Goal: Task Accomplishment & Management: Use online tool/utility

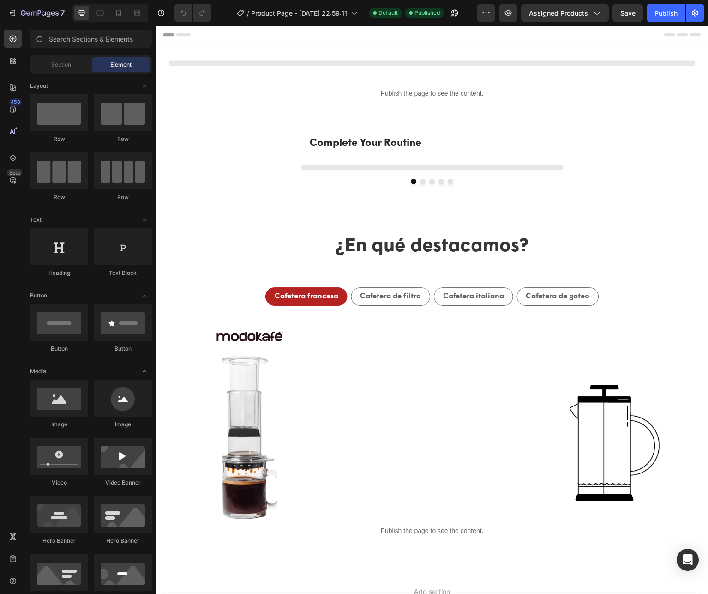
select select "580824739371549527"
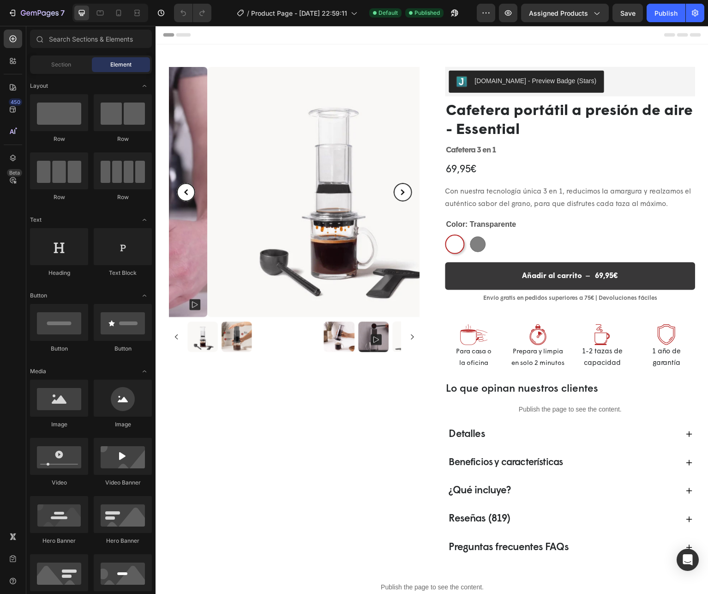
select select "580824739371549527"
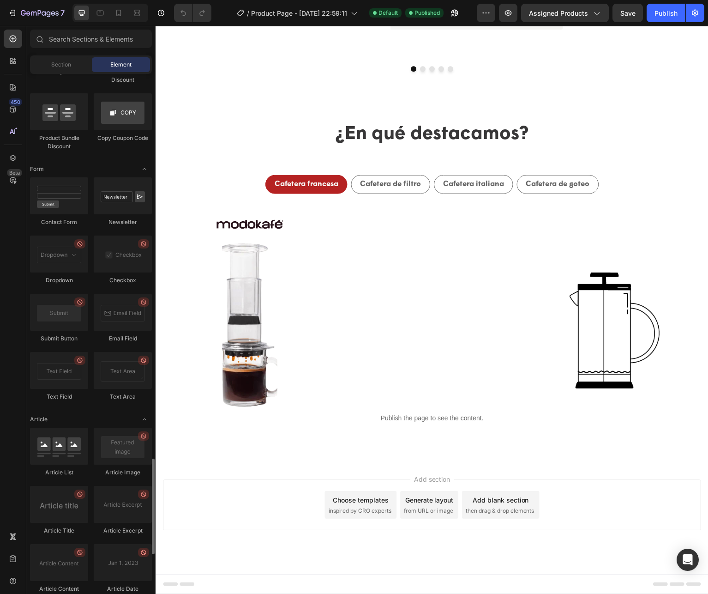
scroll to position [2279, 0]
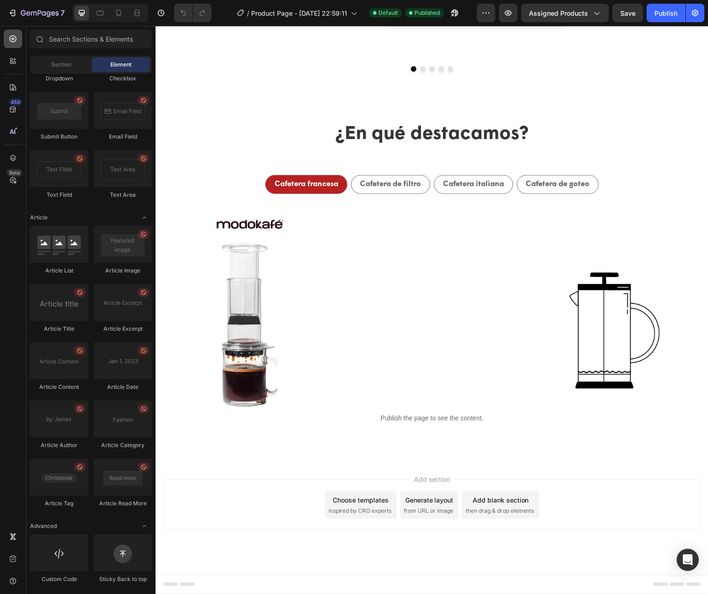
click at [12, 40] on icon at bounding box center [13, 39] width 7 height 7
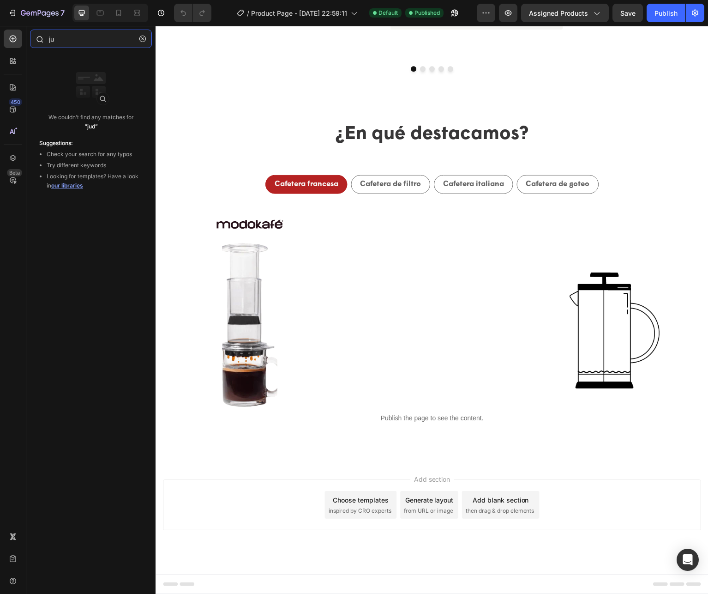
type input "j"
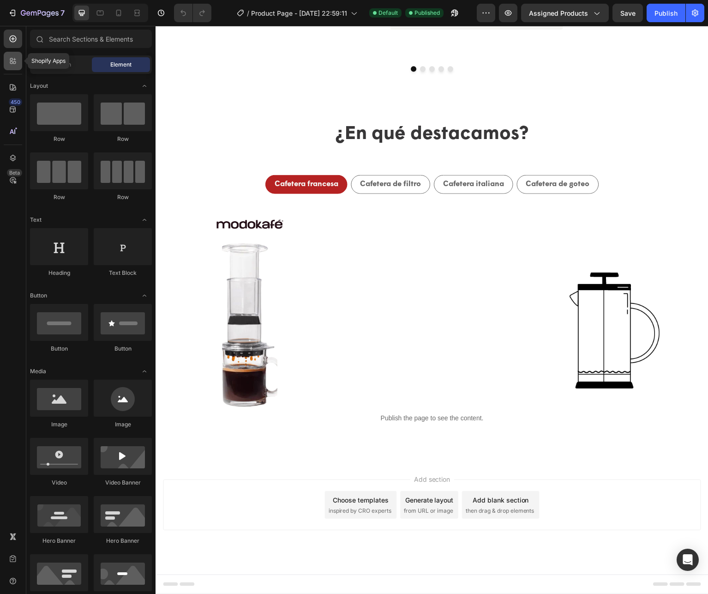
click at [12, 57] on icon at bounding box center [12, 60] width 9 height 9
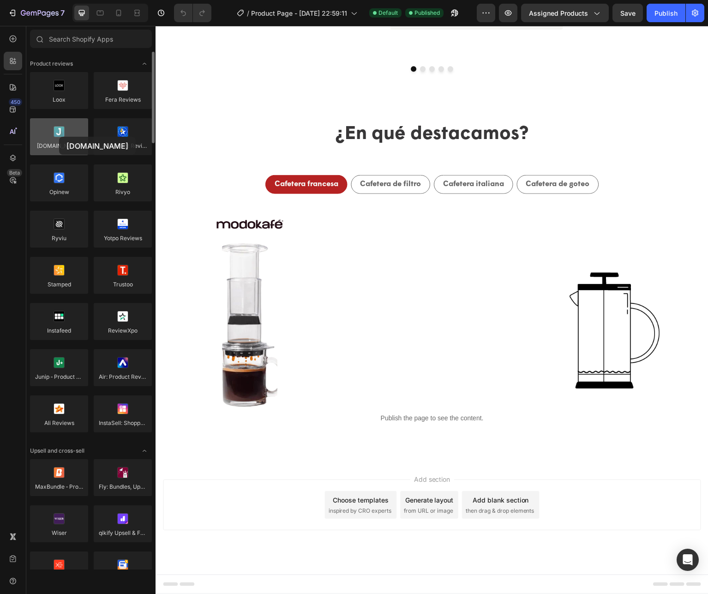
click at [59, 137] on div at bounding box center [59, 136] width 58 height 37
click at [60, 136] on div at bounding box center [59, 136] width 58 height 37
click at [61, 143] on div at bounding box center [59, 136] width 58 height 37
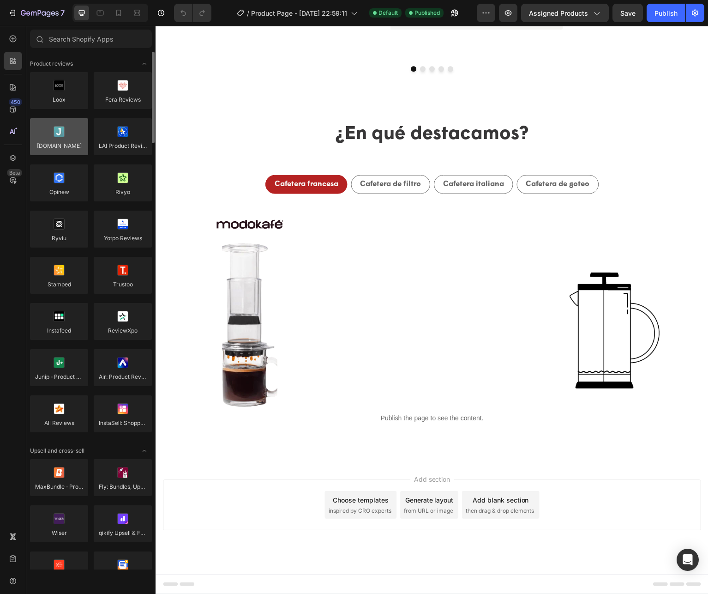
click at [61, 141] on div at bounding box center [59, 136] width 58 height 37
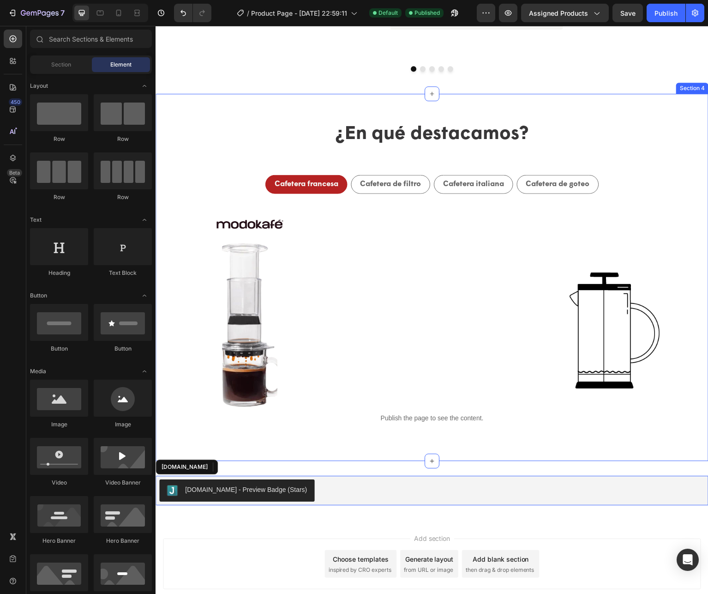
click at [318, 452] on div "¿En qué destacamos? Text Block Cafetera francesa Cafetera de filtro Cafetera it…" at bounding box center [433, 278] width 554 height 368
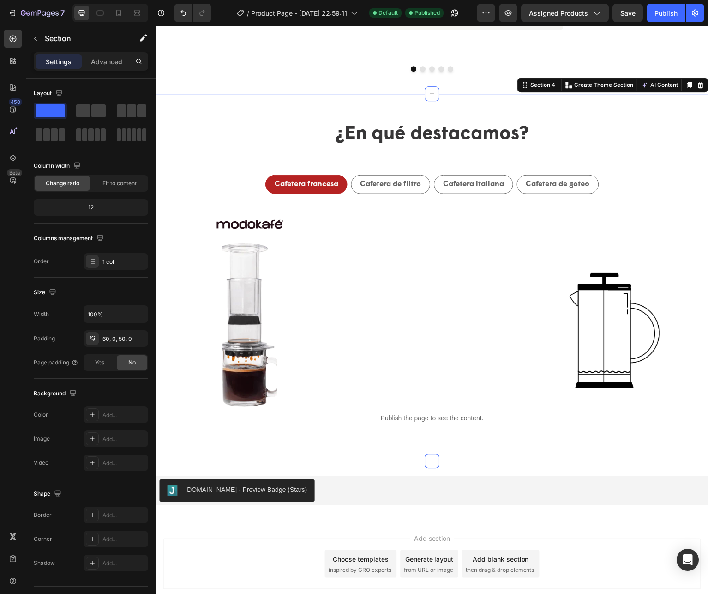
click at [323, 442] on div "¿En qué destacamos? Text Block Cafetera francesa Cafetera de filtro Cafetera it…" at bounding box center [433, 278] width 554 height 368
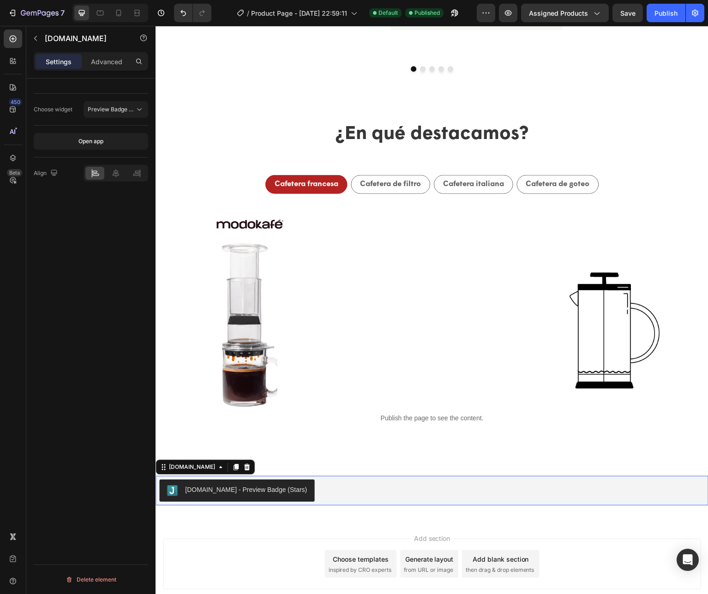
click at [318, 490] on div "[DOMAIN_NAME] - Preview Badge (Stars)" at bounding box center [432, 491] width 546 height 22
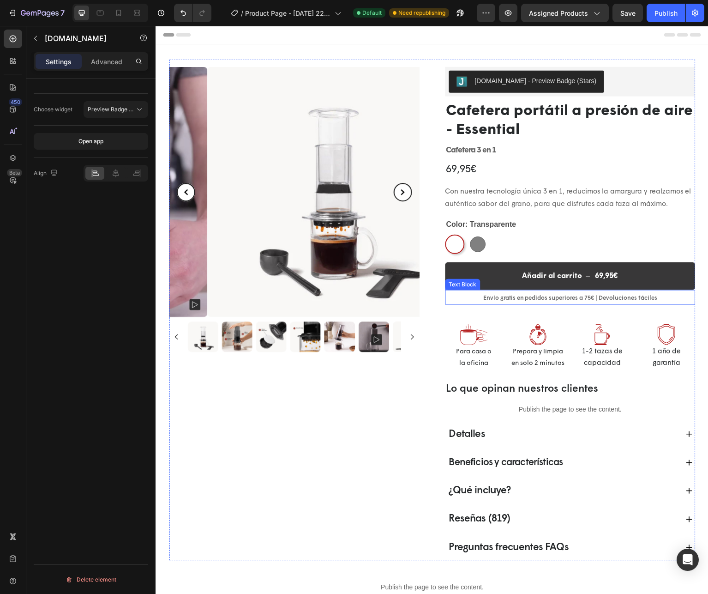
scroll to position [47, 0]
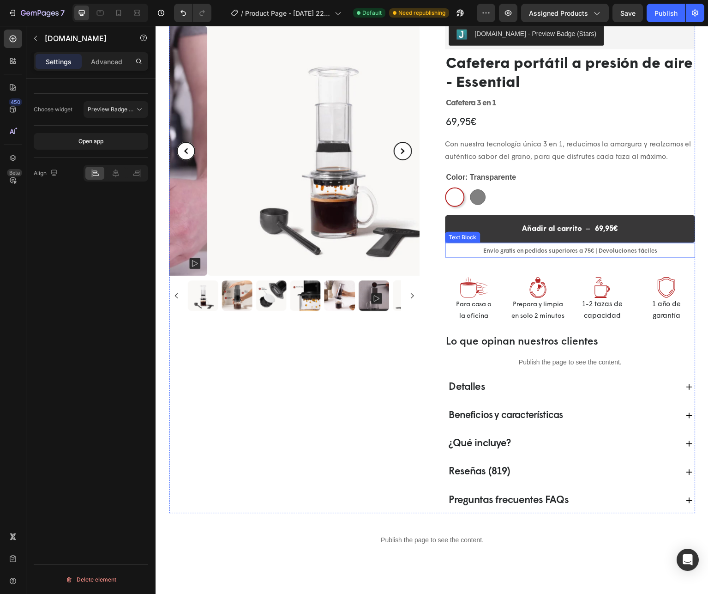
select select "580824739371549527"
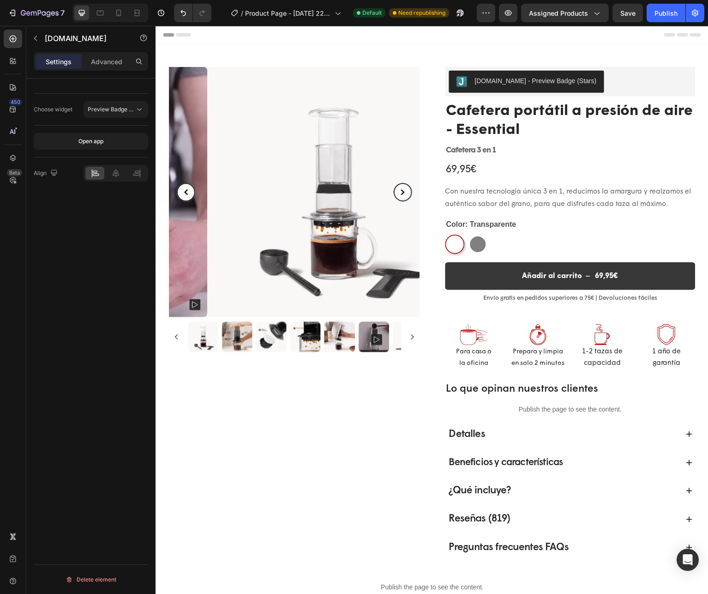
scroll to position [12, 0]
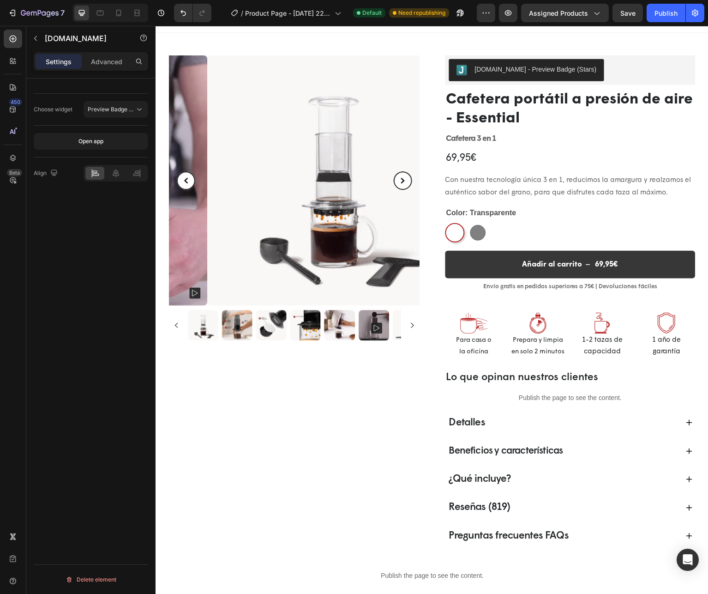
select select "580824739371549527"
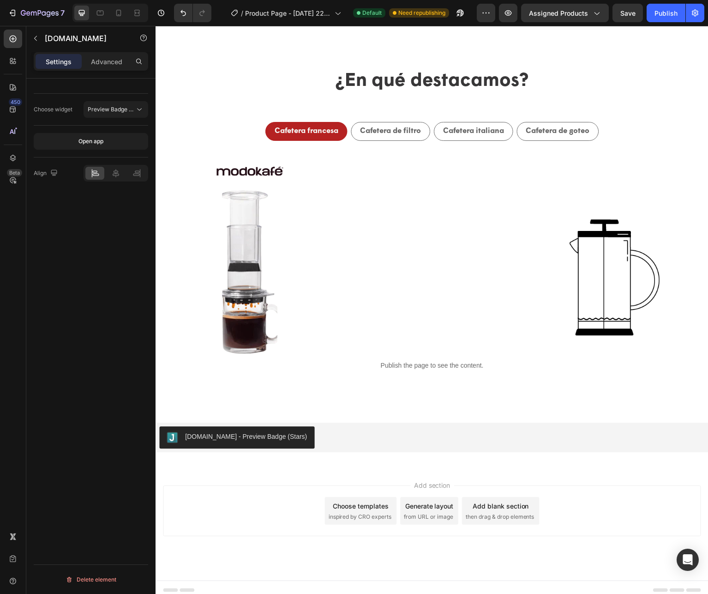
scroll to position [774, 0]
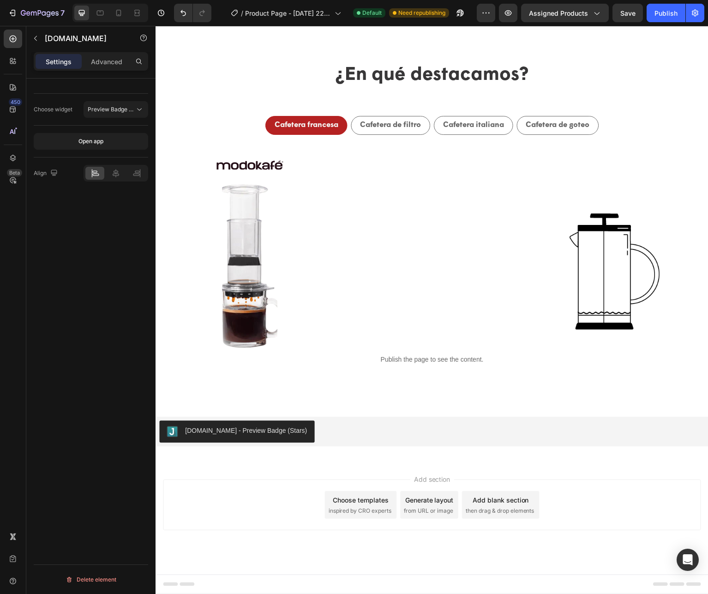
click at [353, 425] on div "[DOMAIN_NAME] - Preview Badge (Stars)" at bounding box center [432, 432] width 546 height 22
click at [345, 435] on div "[DOMAIN_NAME] - Preview Badge (Stars)" at bounding box center [432, 432] width 546 height 22
click at [308, 435] on div "[DOMAIN_NAME] - Preview Badge (Stars)" at bounding box center [432, 432] width 546 height 22
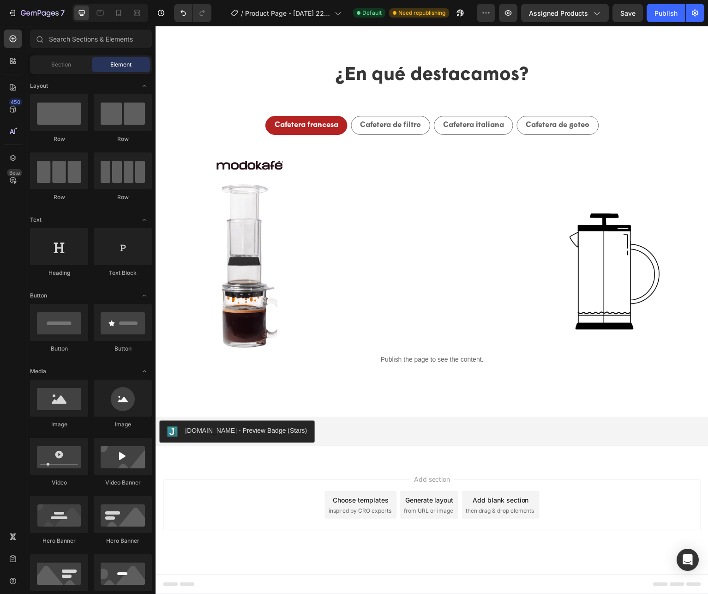
click at [296, 455] on div "[DOMAIN_NAME] - Preview Badge (Stars) [DOMAIN_NAME] Section 5" at bounding box center [433, 432] width 554 height 59
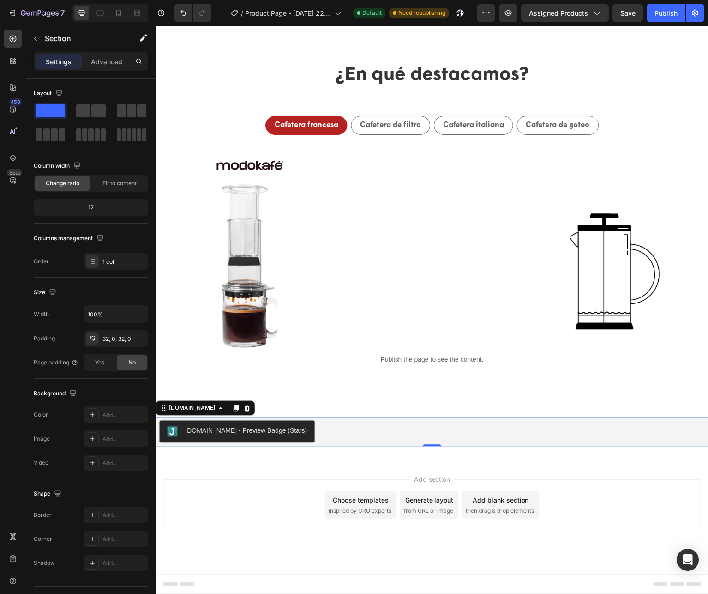
click at [327, 441] on div "[DOMAIN_NAME] - Preview Badge (Stars)" at bounding box center [432, 432] width 546 height 22
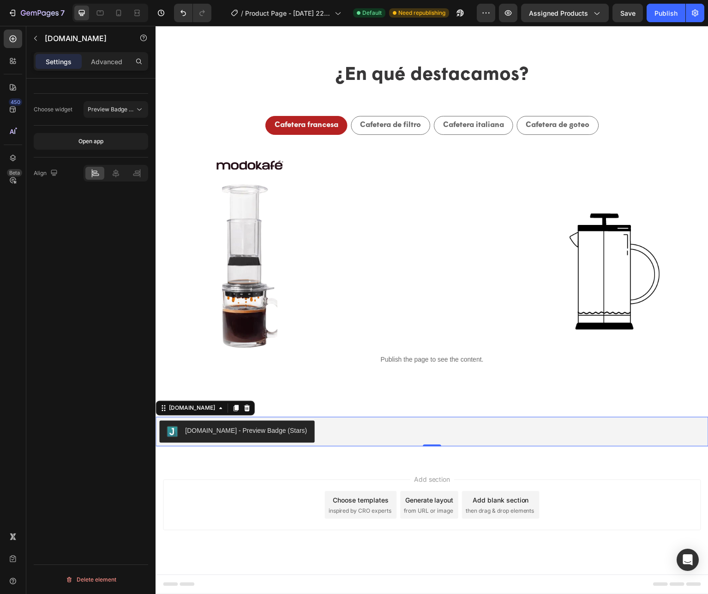
click at [58, 111] on div "Choose widget" at bounding box center [53, 109] width 39 height 8
click at [43, 109] on div "Choose widget" at bounding box center [53, 109] width 39 height 8
click at [244, 409] on icon at bounding box center [247, 409] width 6 height 6
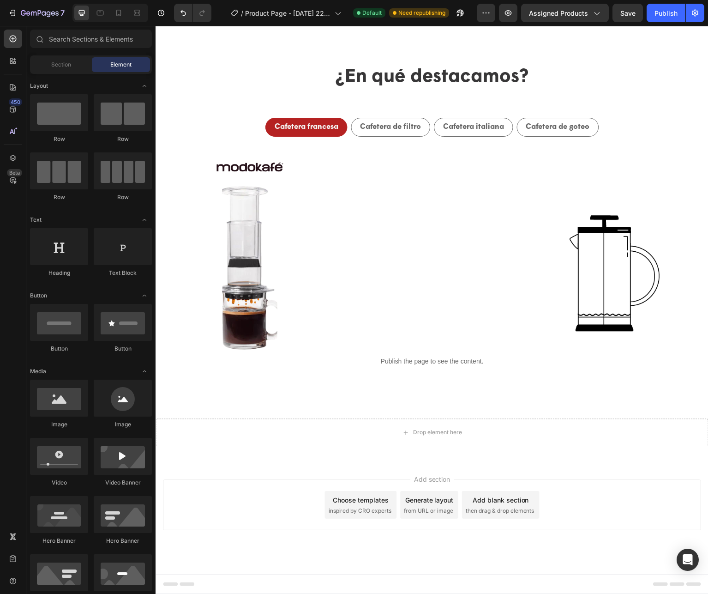
scroll to position [772, 0]
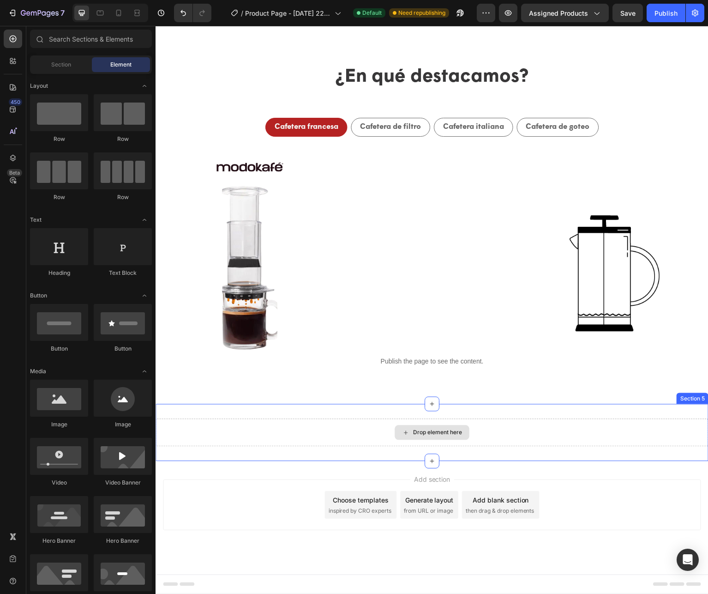
click at [249, 434] on div "Drop element here" at bounding box center [433, 434] width 554 height 28
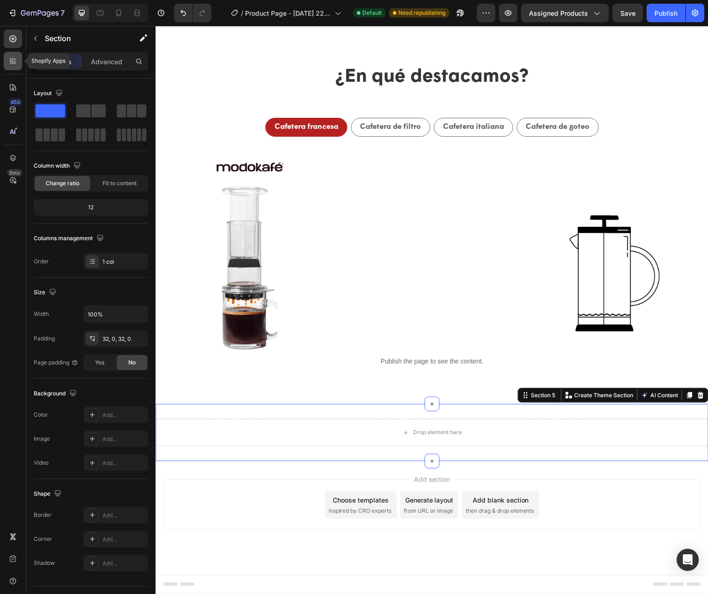
click at [15, 60] on icon at bounding box center [12, 60] width 9 height 9
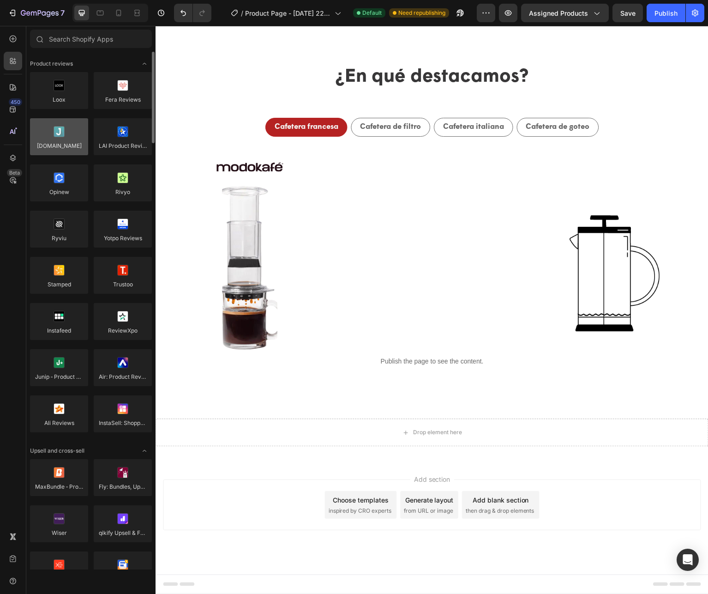
click at [64, 139] on div at bounding box center [59, 136] width 58 height 37
click at [64, 138] on div at bounding box center [59, 136] width 58 height 37
click at [62, 137] on div at bounding box center [59, 136] width 58 height 37
click at [59, 136] on div at bounding box center [59, 136] width 58 height 37
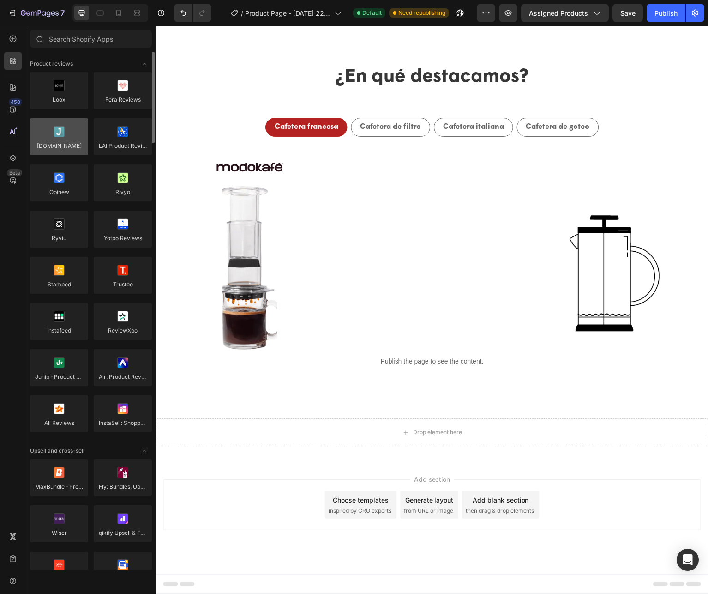
click at [59, 136] on div at bounding box center [59, 136] width 58 height 37
drag, startPoint x: 60, startPoint y: 135, endPoint x: 54, endPoint y: 135, distance: 5.6
click at [54, 135] on div at bounding box center [59, 136] width 58 height 37
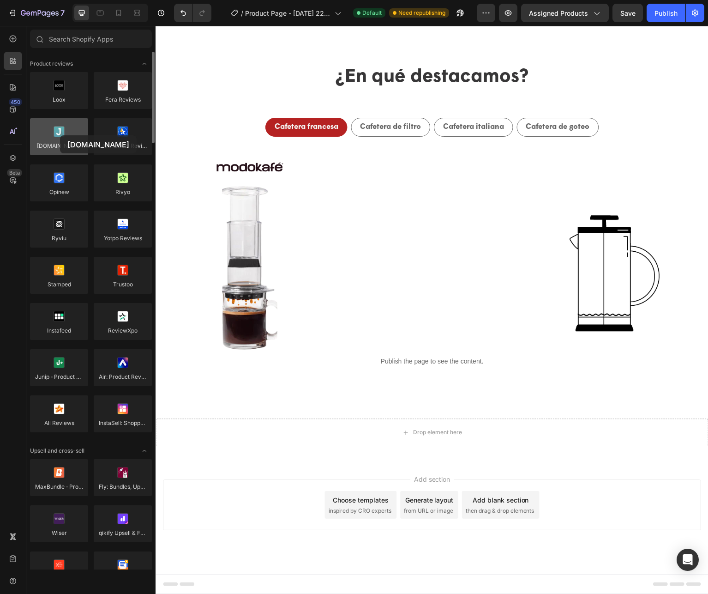
click at [54, 135] on div at bounding box center [59, 136] width 58 height 37
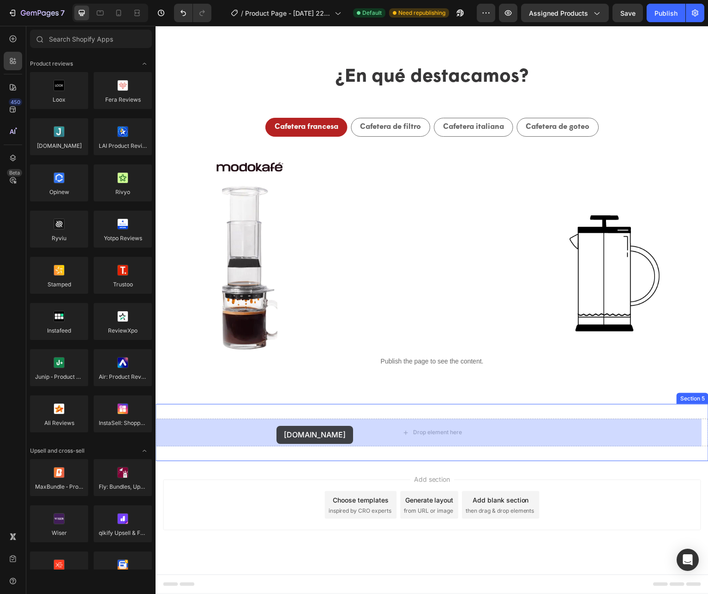
drag, startPoint x: 210, startPoint y: 161, endPoint x: 277, endPoint y: 426, distance: 274.1
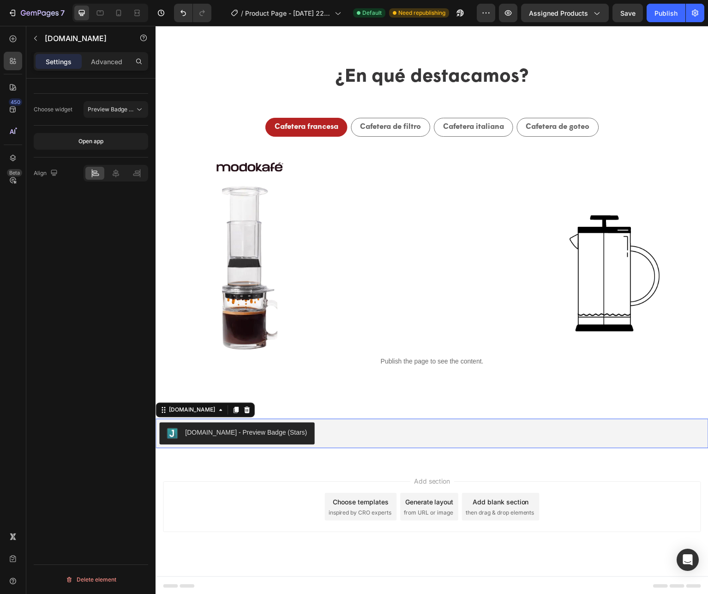
scroll to position [774, 0]
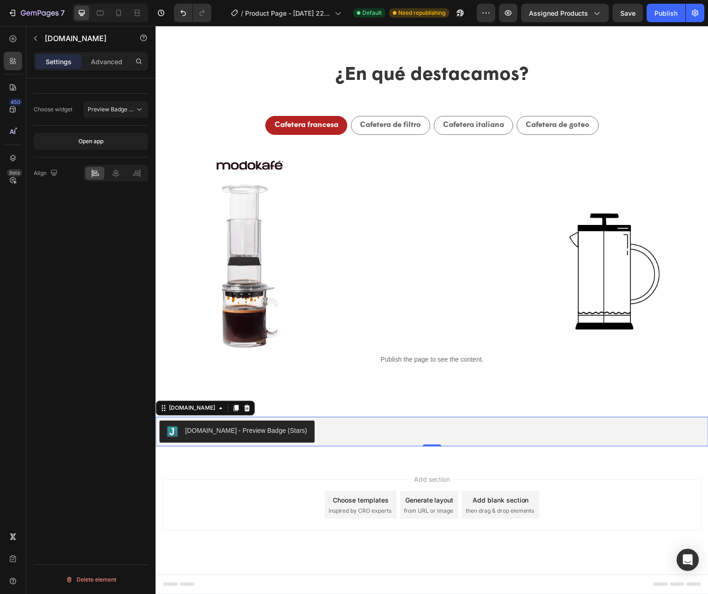
click at [50, 110] on div "Choose widget" at bounding box center [53, 109] width 39 height 8
click at [104, 110] on span "Preview Badge (Stars)" at bounding box center [117, 109] width 59 height 7
click at [244, 408] on icon at bounding box center [247, 409] width 6 height 6
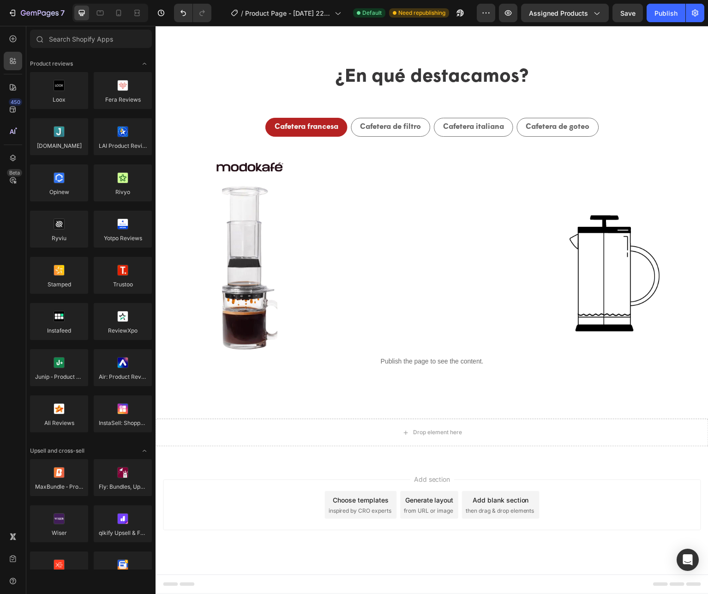
scroll to position [772, 0]
click at [296, 439] on div "Drop element here" at bounding box center [433, 434] width 554 height 28
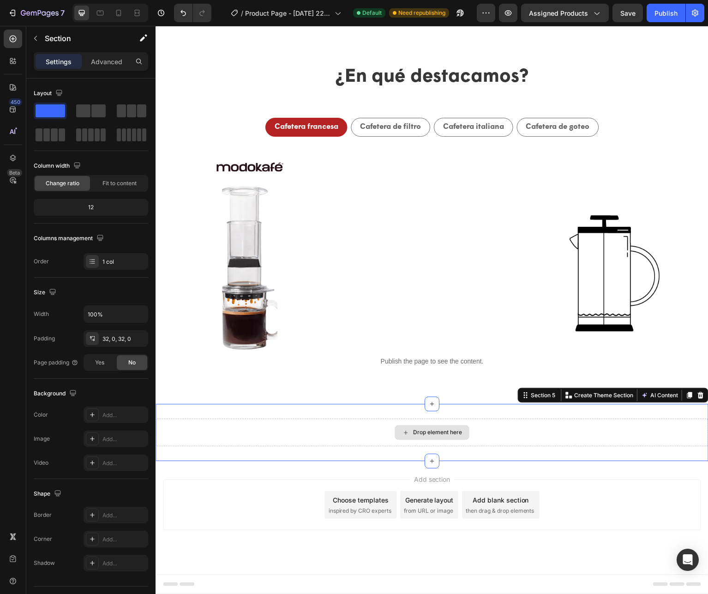
click at [382, 433] on div "Drop element here" at bounding box center [433, 434] width 554 height 28
click at [9, 62] on icon at bounding box center [12, 60] width 9 height 9
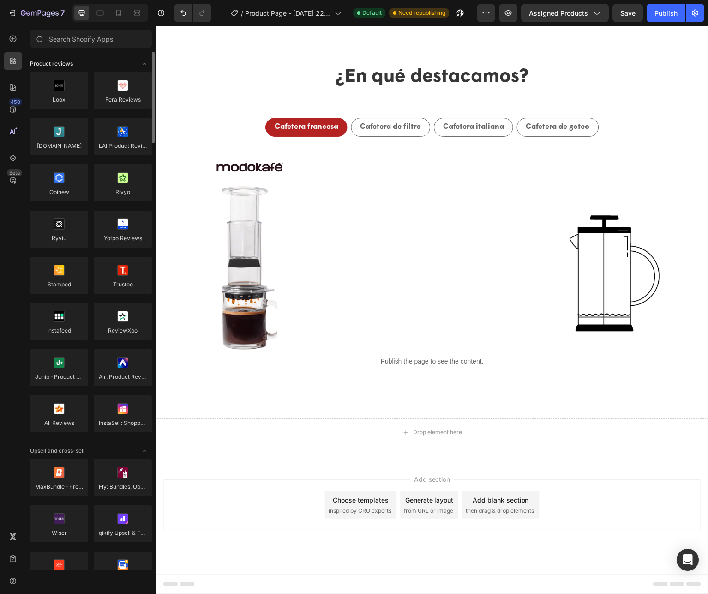
click at [42, 61] on span "Product reviews" at bounding box center [51, 64] width 43 height 8
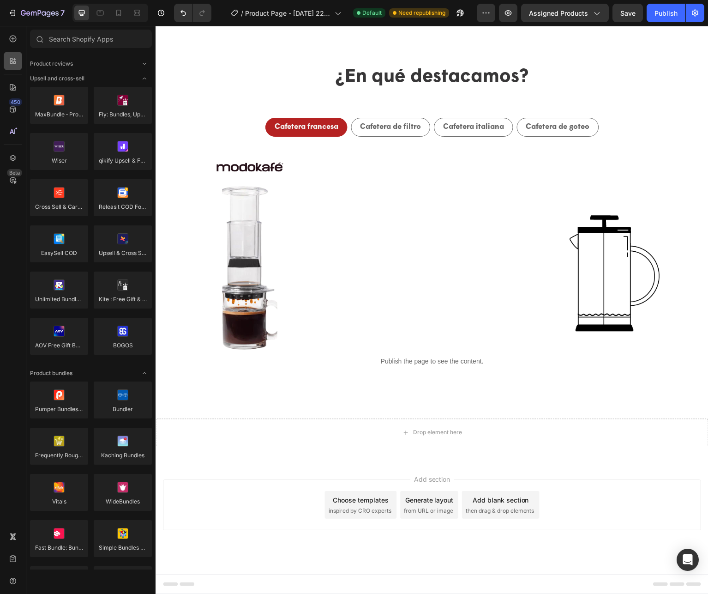
click at [11, 62] on icon at bounding box center [12, 60] width 9 height 9
click at [11, 60] on icon at bounding box center [12, 60] width 9 height 9
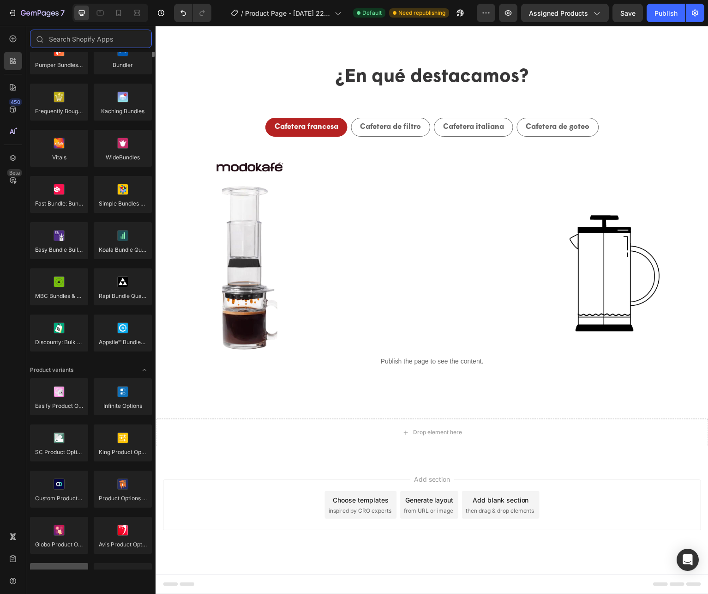
scroll to position [204, 0]
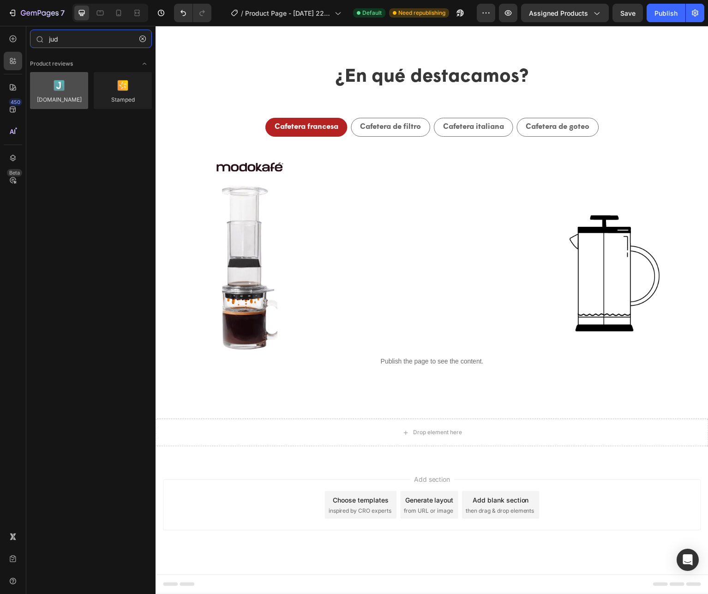
type input "jud"
click at [54, 88] on div at bounding box center [59, 90] width 58 height 37
click at [58, 88] on div at bounding box center [59, 90] width 58 height 37
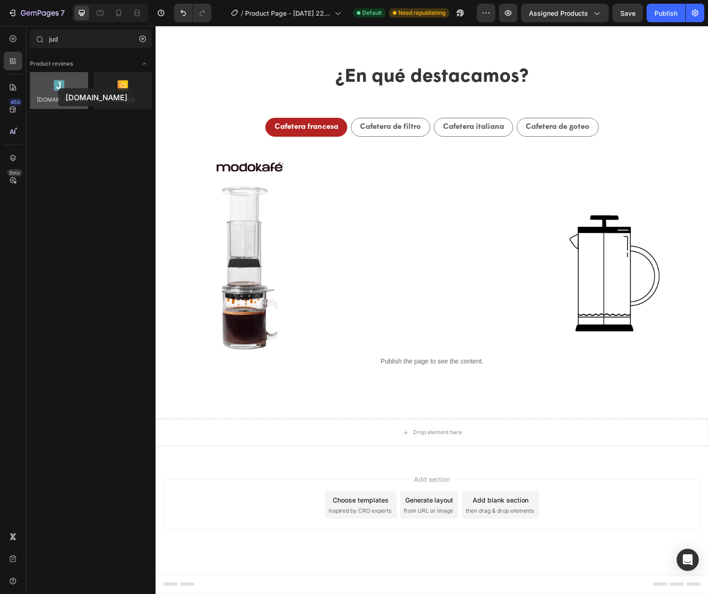
click at [58, 88] on div at bounding box center [59, 90] width 58 height 37
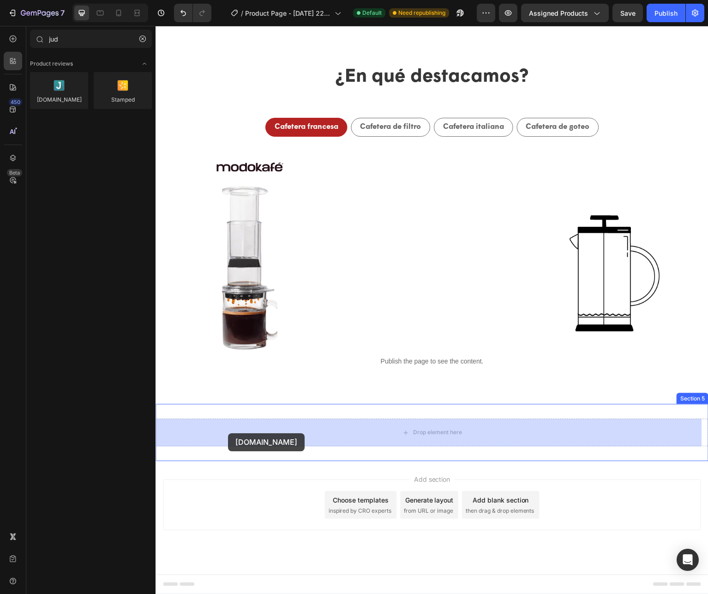
drag, startPoint x: 214, startPoint y: 114, endPoint x: 228, endPoint y: 434, distance: 320.2
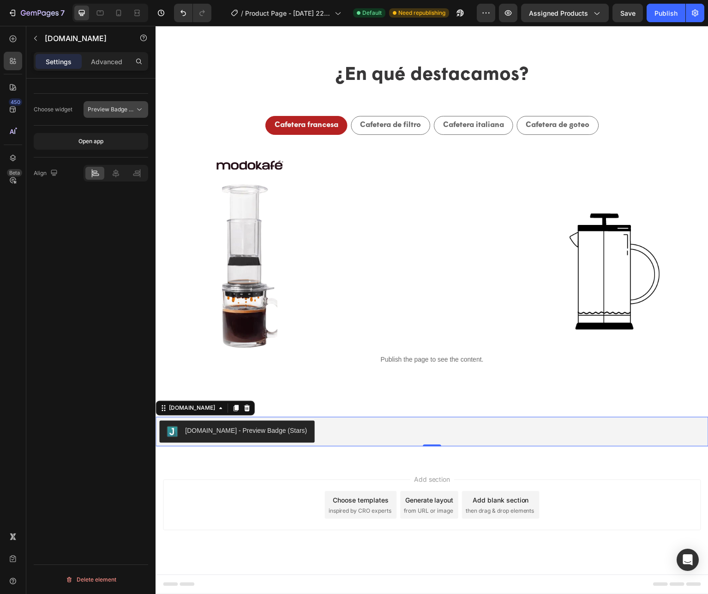
click at [104, 108] on span "Preview Badge (Stars)" at bounding box center [117, 109] width 59 height 7
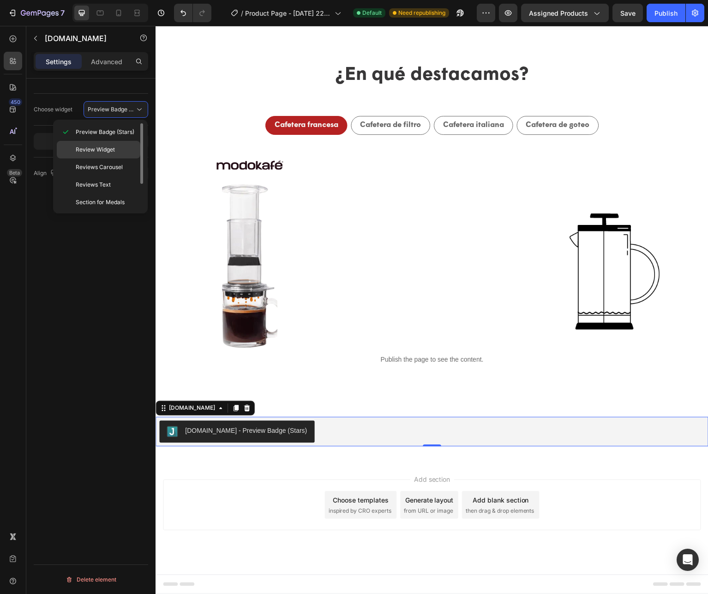
click at [102, 146] on span "Review Widget" at bounding box center [95, 149] width 39 height 8
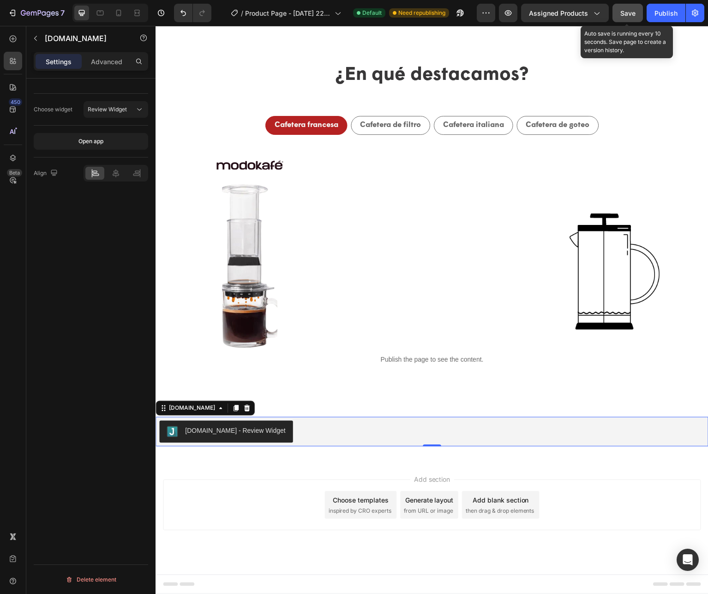
click at [627, 11] on span "Save" at bounding box center [627, 13] width 15 height 8
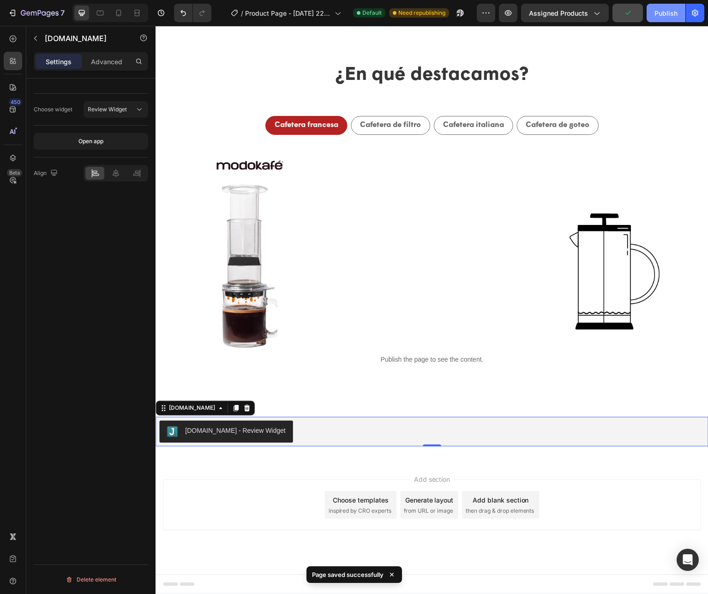
click at [667, 12] on div "Publish" at bounding box center [665, 13] width 23 height 10
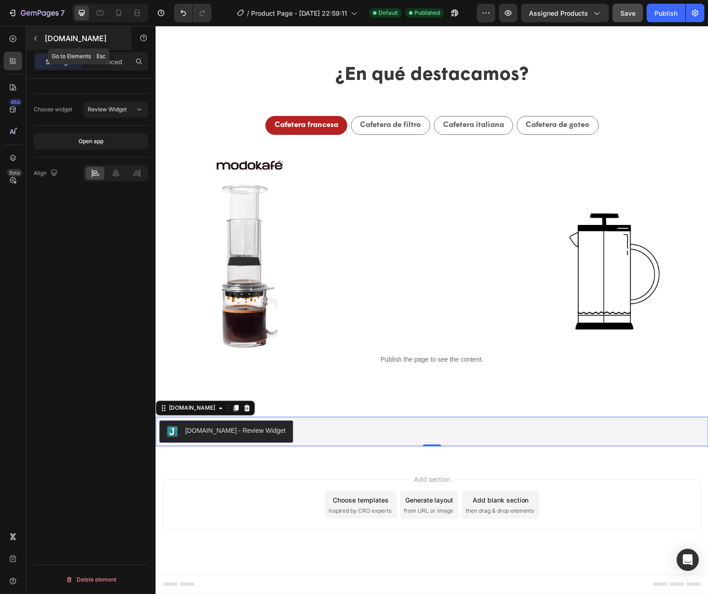
click at [64, 41] on p "[DOMAIN_NAME]" at bounding box center [84, 38] width 78 height 11
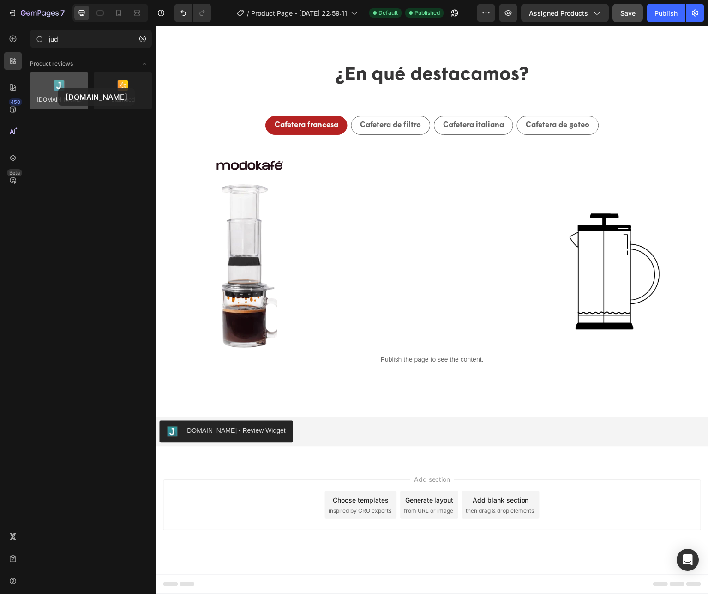
click at [58, 88] on div at bounding box center [59, 90] width 58 height 37
drag, startPoint x: 58, startPoint y: 88, endPoint x: 46, endPoint y: 88, distance: 12.5
click at [46, 88] on div at bounding box center [59, 90] width 58 height 37
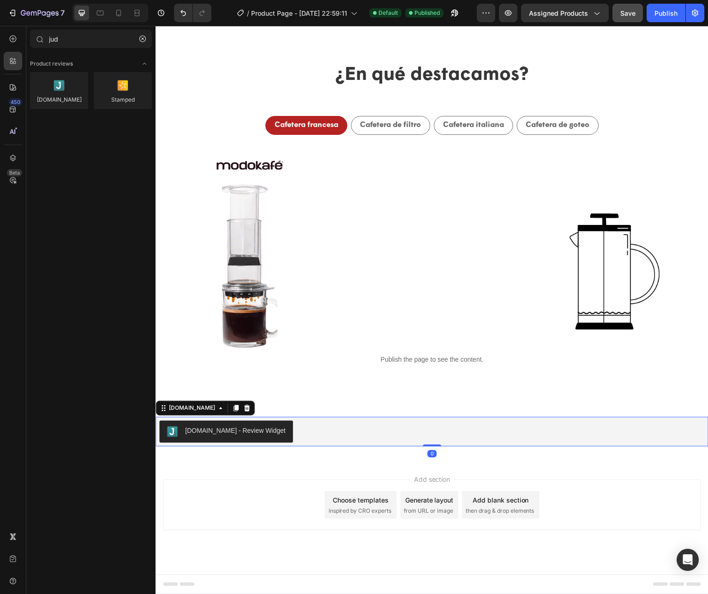
click at [227, 432] on div "[DOMAIN_NAME] - Review Widget" at bounding box center [235, 432] width 101 height 10
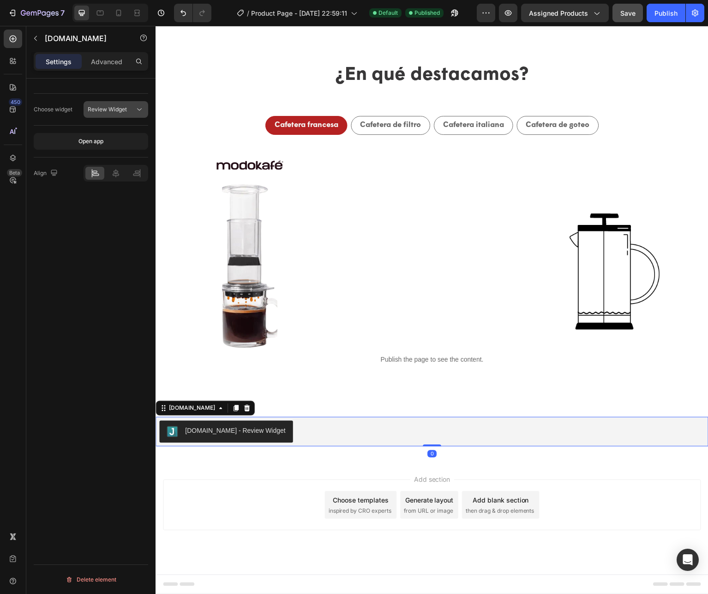
click at [121, 106] on span "Review Widget" at bounding box center [107, 109] width 39 height 7
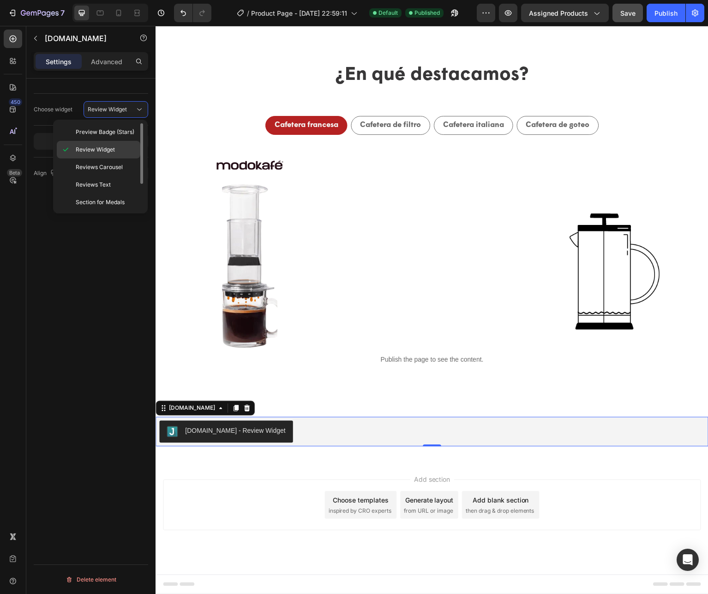
click at [96, 150] on span "Review Widget" at bounding box center [95, 149] width 39 height 8
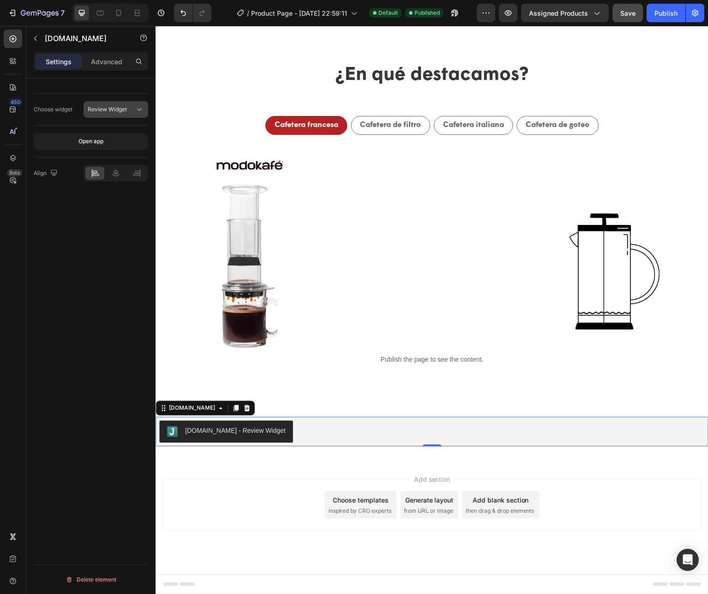
click at [114, 107] on span "Review Widget" at bounding box center [107, 109] width 39 height 7
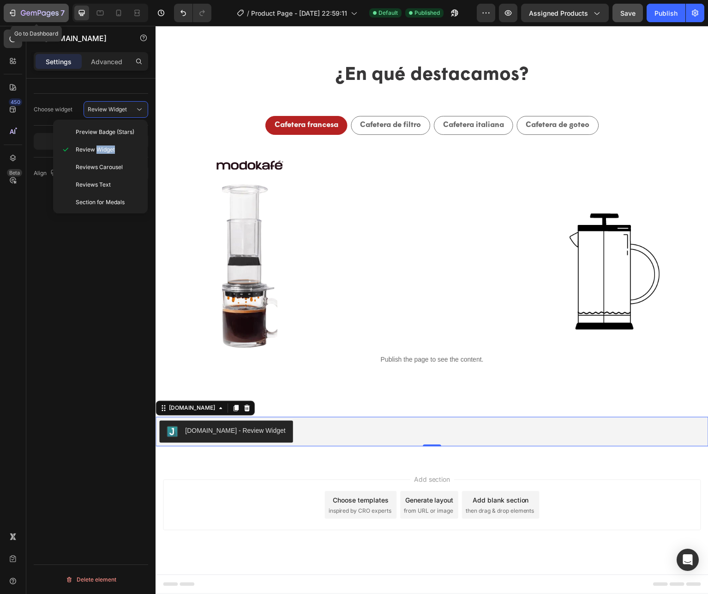
click at [14, 12] on icon "button" at bounding box center [14, 13] width 4 height 6
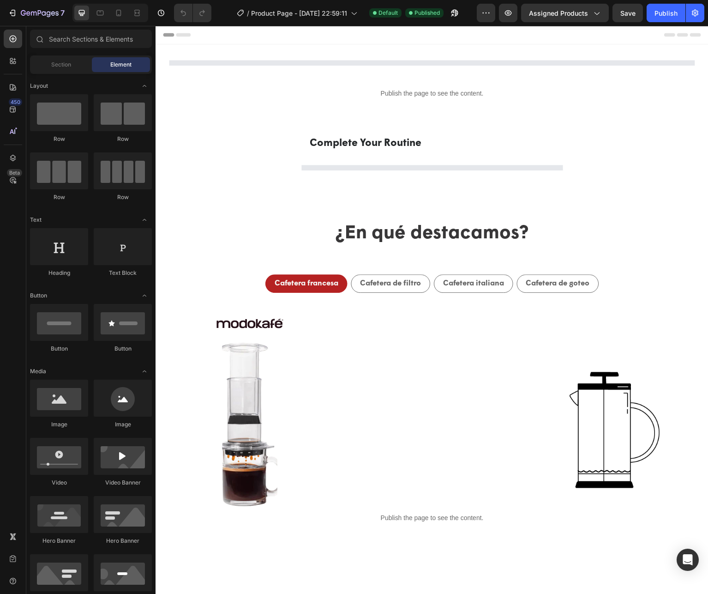
select select "580824739371549527"
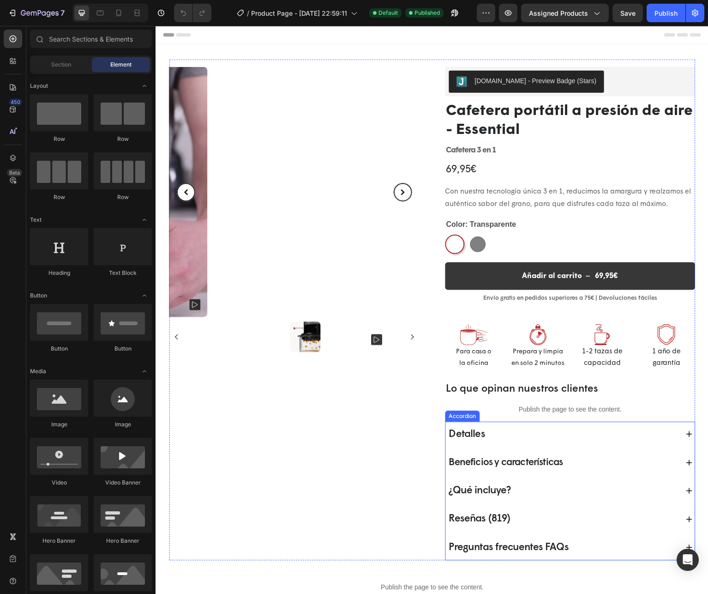
select select "580824739371549527"
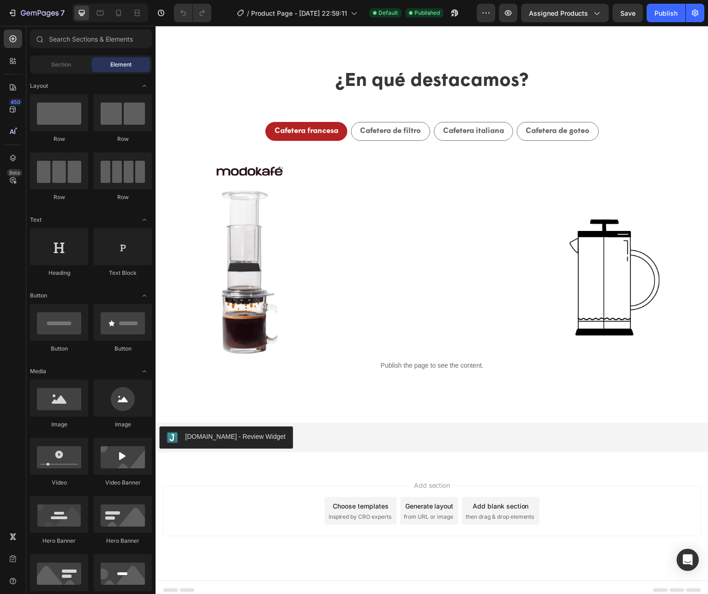
scroll to position [774, 0]
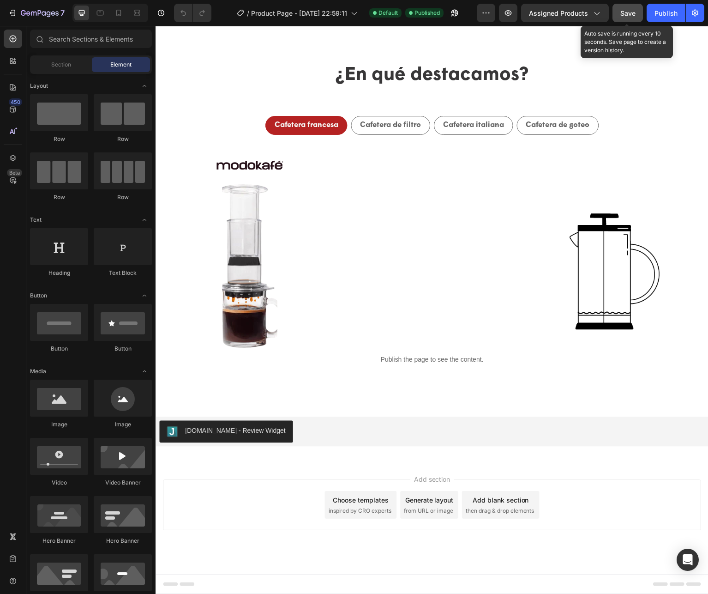
click at [631, 17] on span "Save" at bounding box center [627, 13] width 15 height 8
click at [667, 13] on div "Publish" at bounding box center [665, 13] width 23 height 10
click at [666, 15] on div "Publish" at bounding box center [665, 13] width 23 height 10
